Goal: Information Seeking & Learning: Learn about a topic

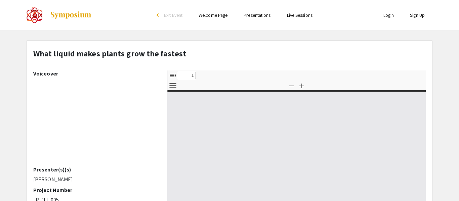
select select "custom"
type input "0"
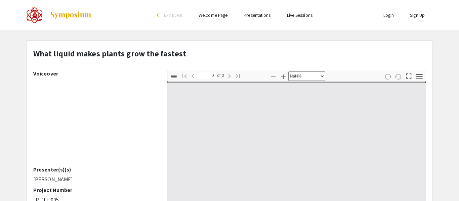
select select "auto"
type input "1"
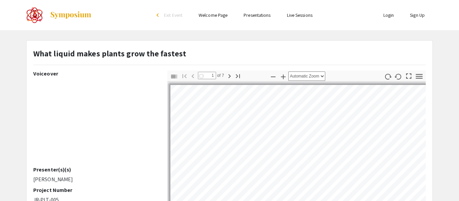
select select "auto"
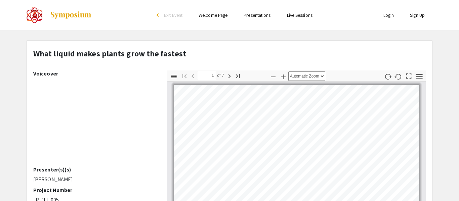
scroll to position [1, 0]
click at [113, 13] on div at bounding box center [93, 15] width 134 height 30
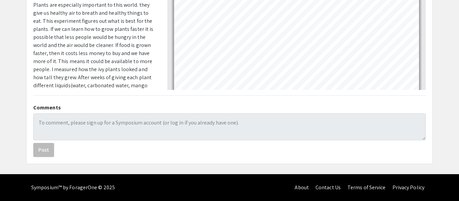
scroll to position [982, 0]
type input "7"
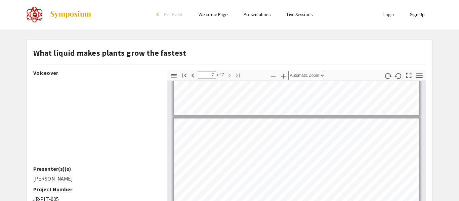
scroll to position [0, 0]
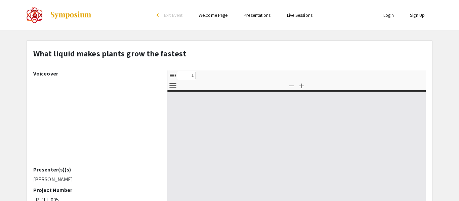
select select "custom"
type input "0"
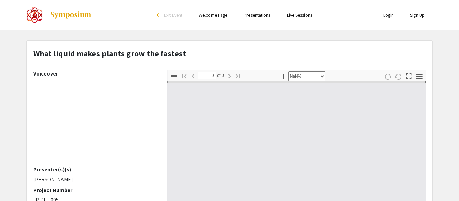
select select "auto"
type input "1"
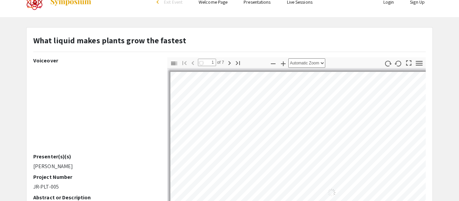
select select "auto"
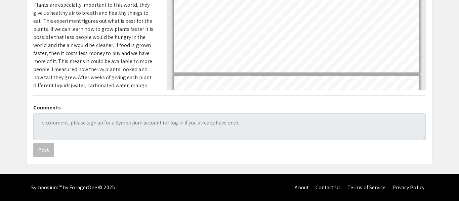
scroll to position [539, 0]
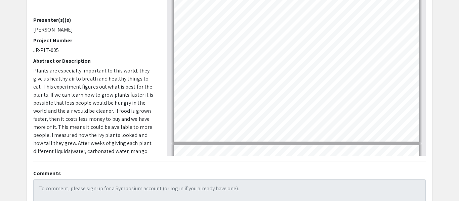
scroll to position [149, 0]
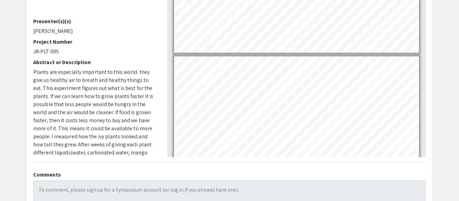
type input "7"
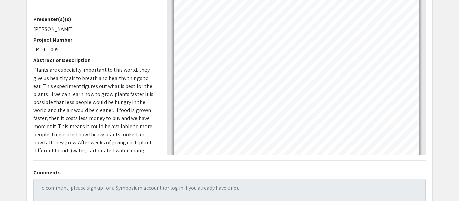
scroll to position [1090, 0]
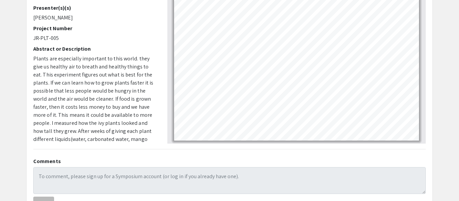
click at [441, 47] on app-presentation "What liquid makes plants grow the fastest Voiceover Presenter(s)(s) Alison Pell…" at bounding box center [229, 48] width 459 height 340
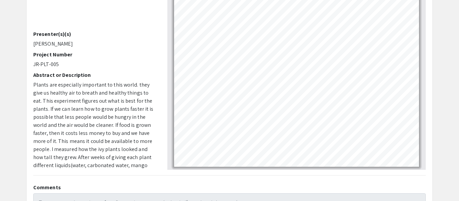
scroll to position [135, 0]
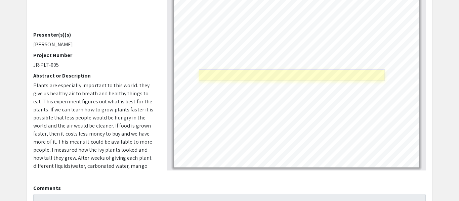
click at [277, 76] on link "Page 7" at bounding box center [292, 76] width 186 height 12
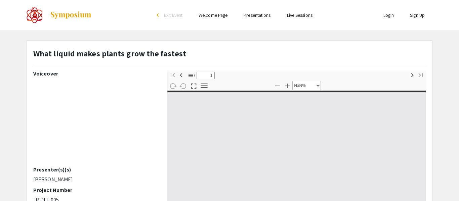
select select "custom"
type input "0"
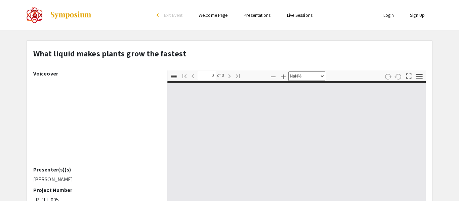
select select "auto"
type input "1"
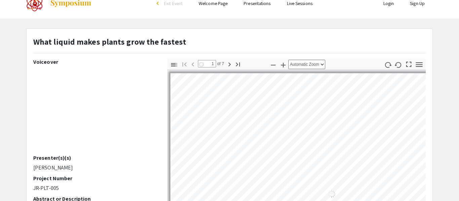
select select "auto"
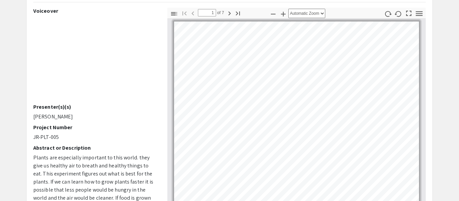
scroll to position [54, 0]
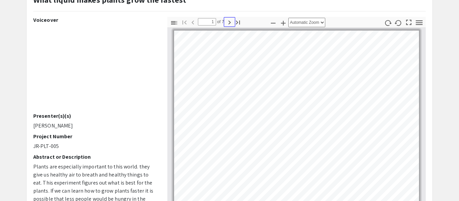
click at [227, 24] on icon "button" at bounding box center [230, 22] width 8 height 8
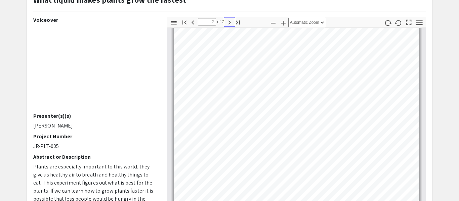
click at [227, 24] on icon "button" at bounding box center [230, 22] width 8 height 8
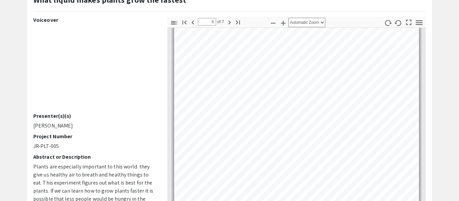
type input "7"
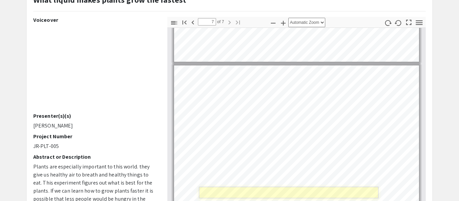
click at [273, 189] on link "Page 7" at bounding box center [289, 193] width 180 height 12
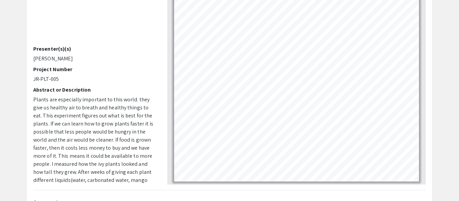
scroll to position [135, 0]
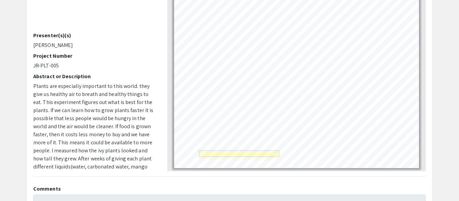
click at [238, 156] on link "Page 7" at bounding box center [239, 154] width 80 height 7
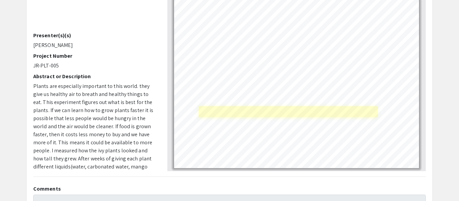
scroll to position [1089, 0]
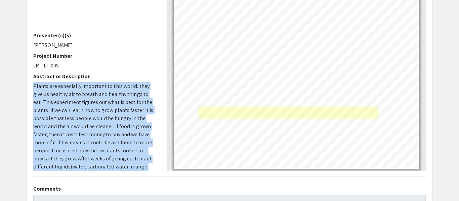
drag, startPoint x: 144, startPoint y: 74, endPoint x: 204, endPoint y: 111, distance: 71.1
click at [204, 111] on div "Voiceover Presenter(s)(s) Alison Pellet Project Number JR-PLT-005 Abstract or D…" at bounding box center [229, 53] width 403 height 235
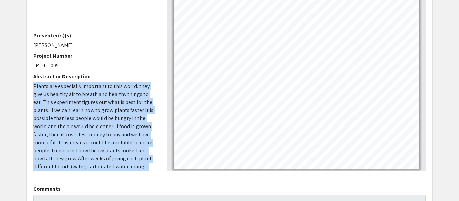
click at [165, 66] on div "Thumbnails Document Outline Attachments Layers Current Outline Item Toggle Side…" at bounding box center [296, 53] width 269 height 235
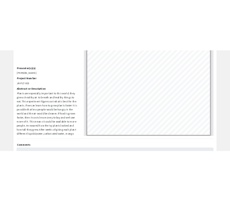
scroll to position [1090, 0]
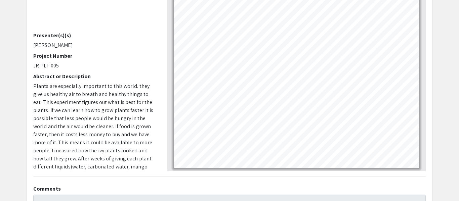
select select "page-width"
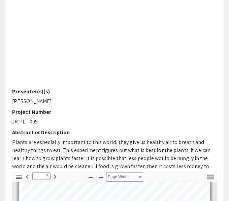
scroll to position [738, 0]
click at [78, 95] on div "Voiceover Presenter(s)(s) Alison Pellet Project Number JR-PLT-005 Abstract or D…" at bounding box center [114, 53] width 204 height 235
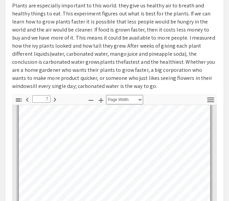
scroll to position [215, 0]
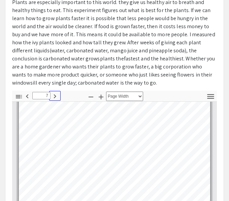
click at [53, 96] on icon "button" at bounding box center [55, 96] width 8 height 8
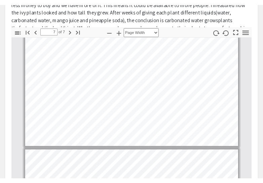
scroll to position [863, 0]
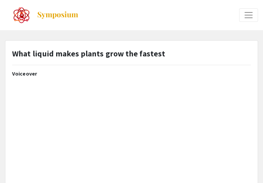
select select "custom"
type input "0"
select select "auto"
type input "1"
select select "page-width"
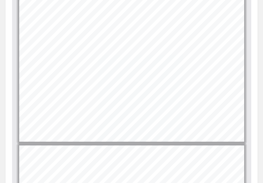
scroll to position [335, 0]
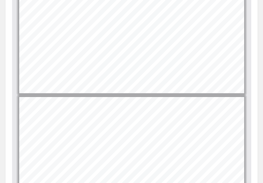
type input "7"
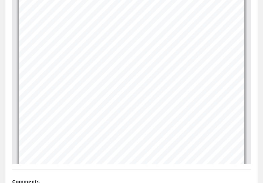
scroll to position [383, 0]
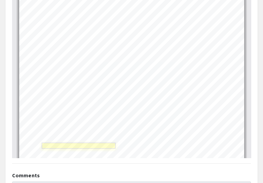
click at [93, 143] on link "Page 7" at bounding box center [79, 146] width 74 height 6
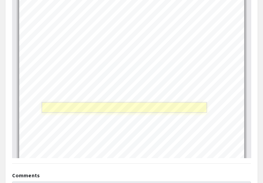
click at [108, 102] on link "Page 7" at bounding box center [124, 107] width 165 height 11
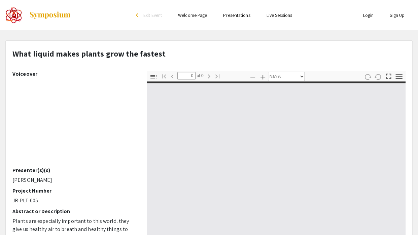
select select "auto"
type input "1"
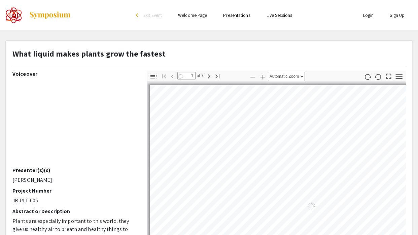
select select "page-width"
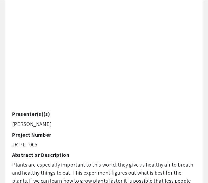
scroll to position [656, 0]
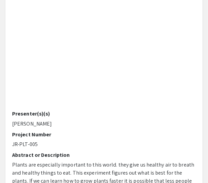
click at [85, 120] on p "[PERSON_NAME]" at bounding box center [104, 124] width 184 height 8
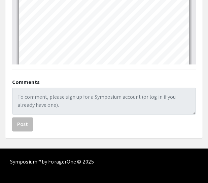
scroll to position [29, 0]
click at [173, 79] on h2 "Comments" at bounding box center [104, 82] width 184 height 6
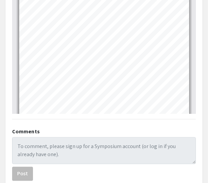
scroll to position [428, 0]
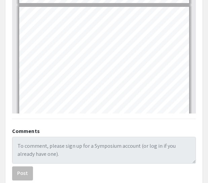
type input "7"
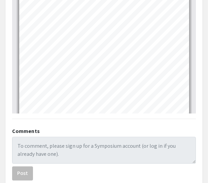
scroll to position [692, 0]
drag, startPoint x: 60, startPoint y: 25, endPoint x: 56, endPoint y: -2, distance: 26.5
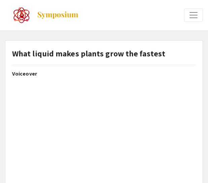
select select "custom"
type input "0"
select select "auto"
type input "1"
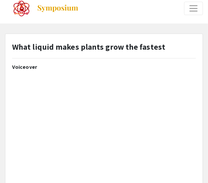
select select "page-width"
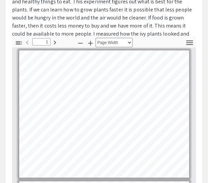
scroll to position [281, 0]
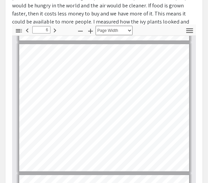
type input "7"
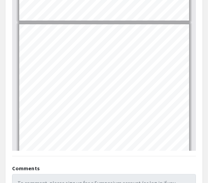
scroll to position [391, 0]
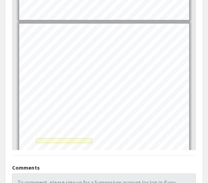
click at [42, 139] on link "Page 7" at bounding box center [64, 141] width 56 height 5
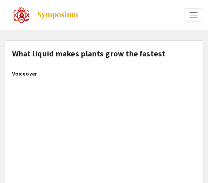
select select "custom"
type input "0"
select select "auto"
type input "1"
select select "page-width"
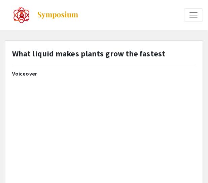
scroll to position [1, 0]
click at [100, 15] on div at bounding box center [54, 15] width 99 height 30
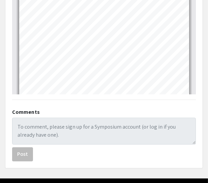
scroll to position [447, 0]
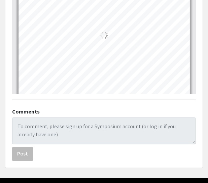
type input "6"
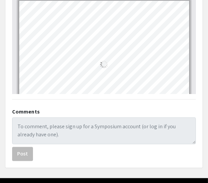
scroll to position [656, 0]
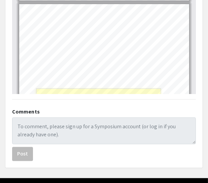
click at [82, 90] on link "Page 7" at bounding box center [98, 93] width 125 height 8
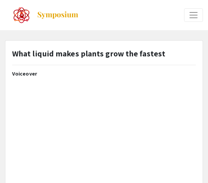
select select "custom"
type input "1"
select select "page-width"
select select "custom"
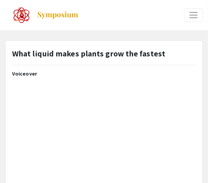
type input "0"
select select "auto"
type input "1"
select select "page-width"
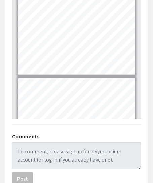
scroll to position [361, 0]
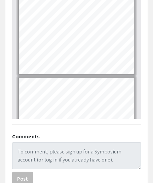
click at [91, 75] on div "Page 7" at bounding box center [76, 121] width 121 height 92
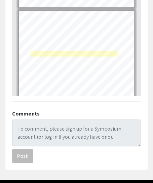
scroll to position [405, 0]
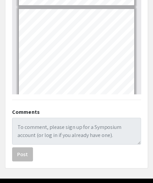
type input "5"
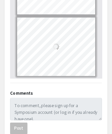
scroll to position [295, 0]
